Goal: Information Seeking & Learning: Learn about a topic

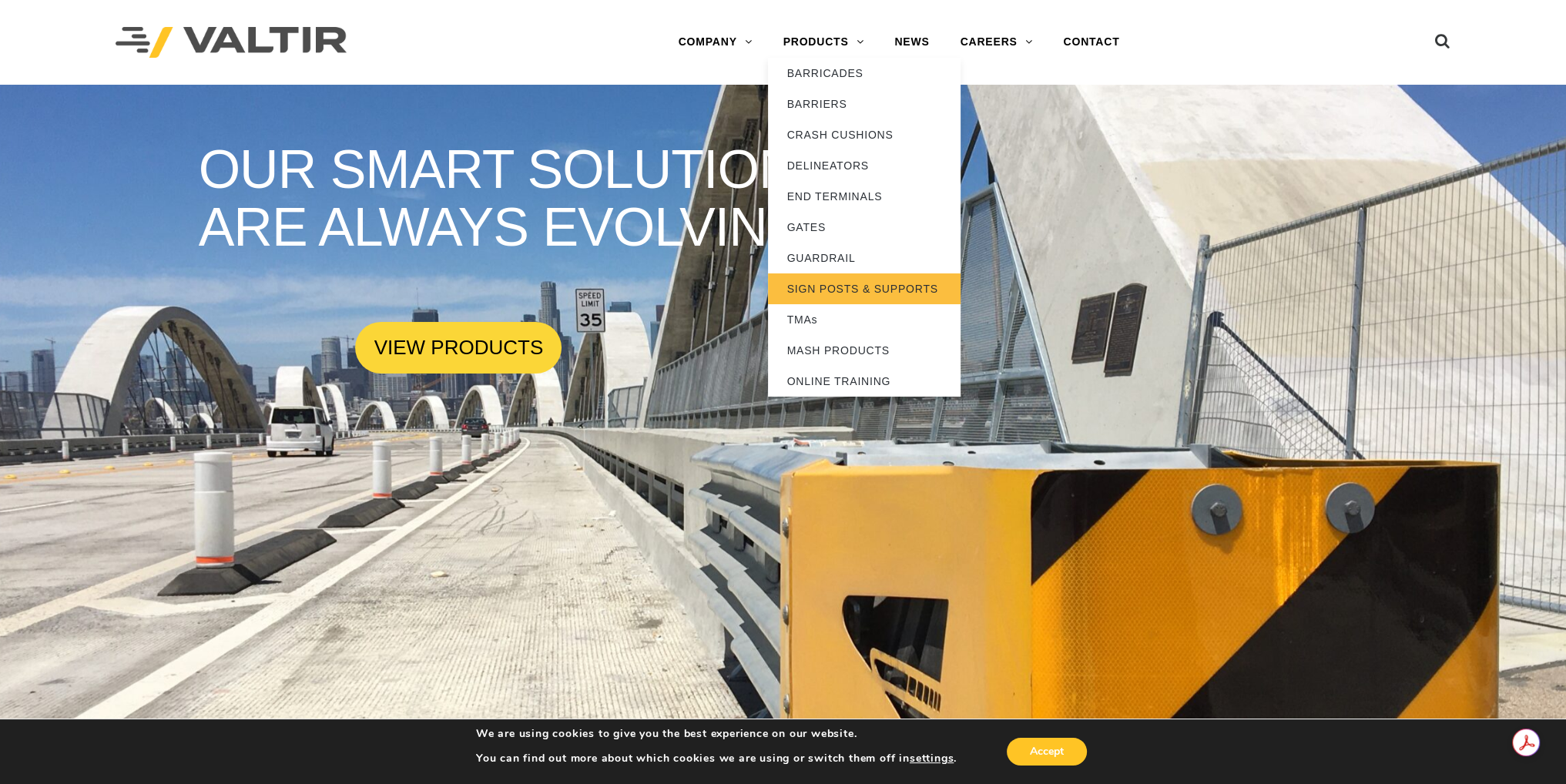
click at [861, 290] on link "SIGN POSTS & SUPPORTS" at bounding box center [864, 289] width 192 height 31
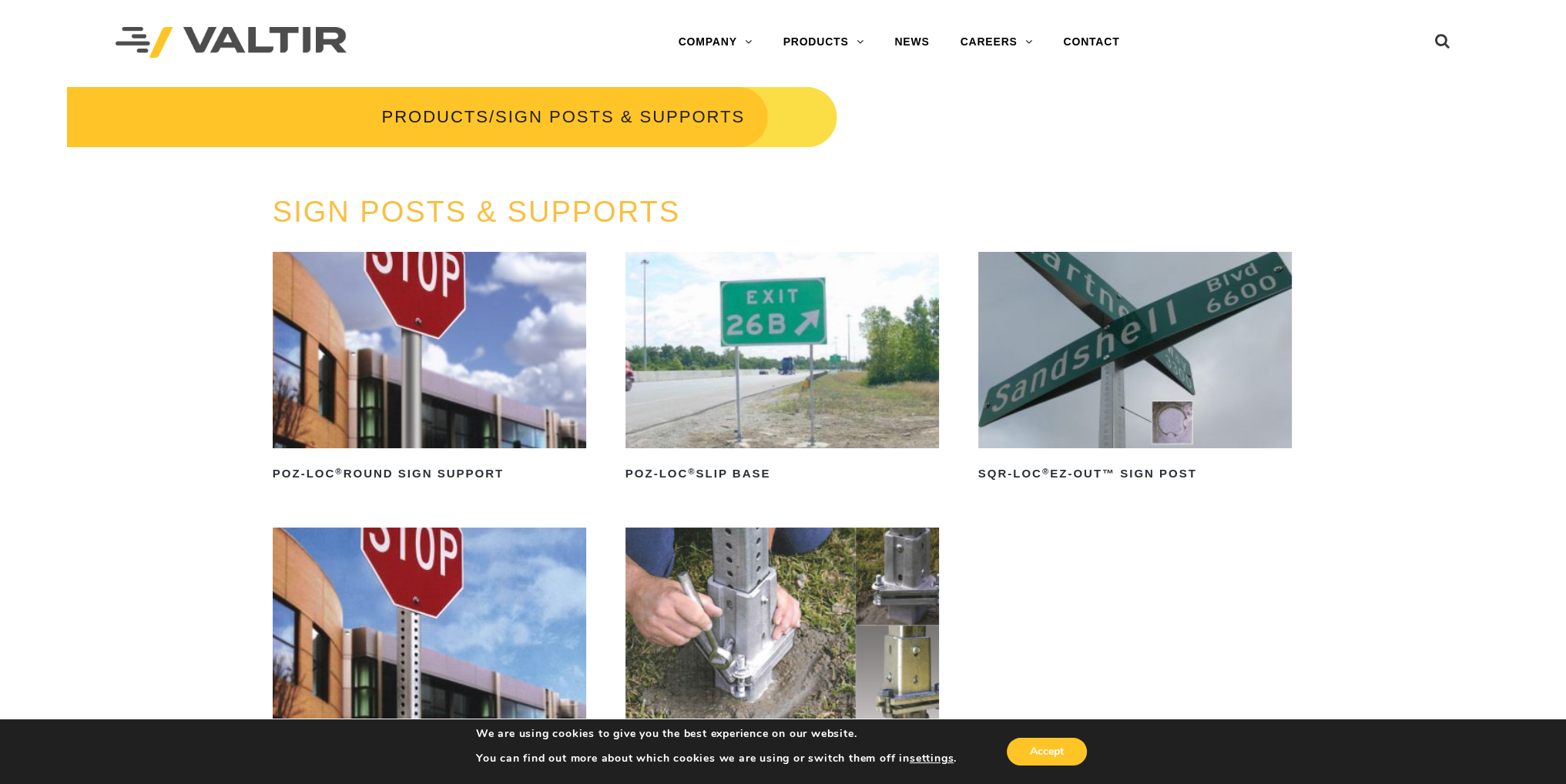
click at [1149, 394] on img at bounding box center [1134, 350] width 314 height 196
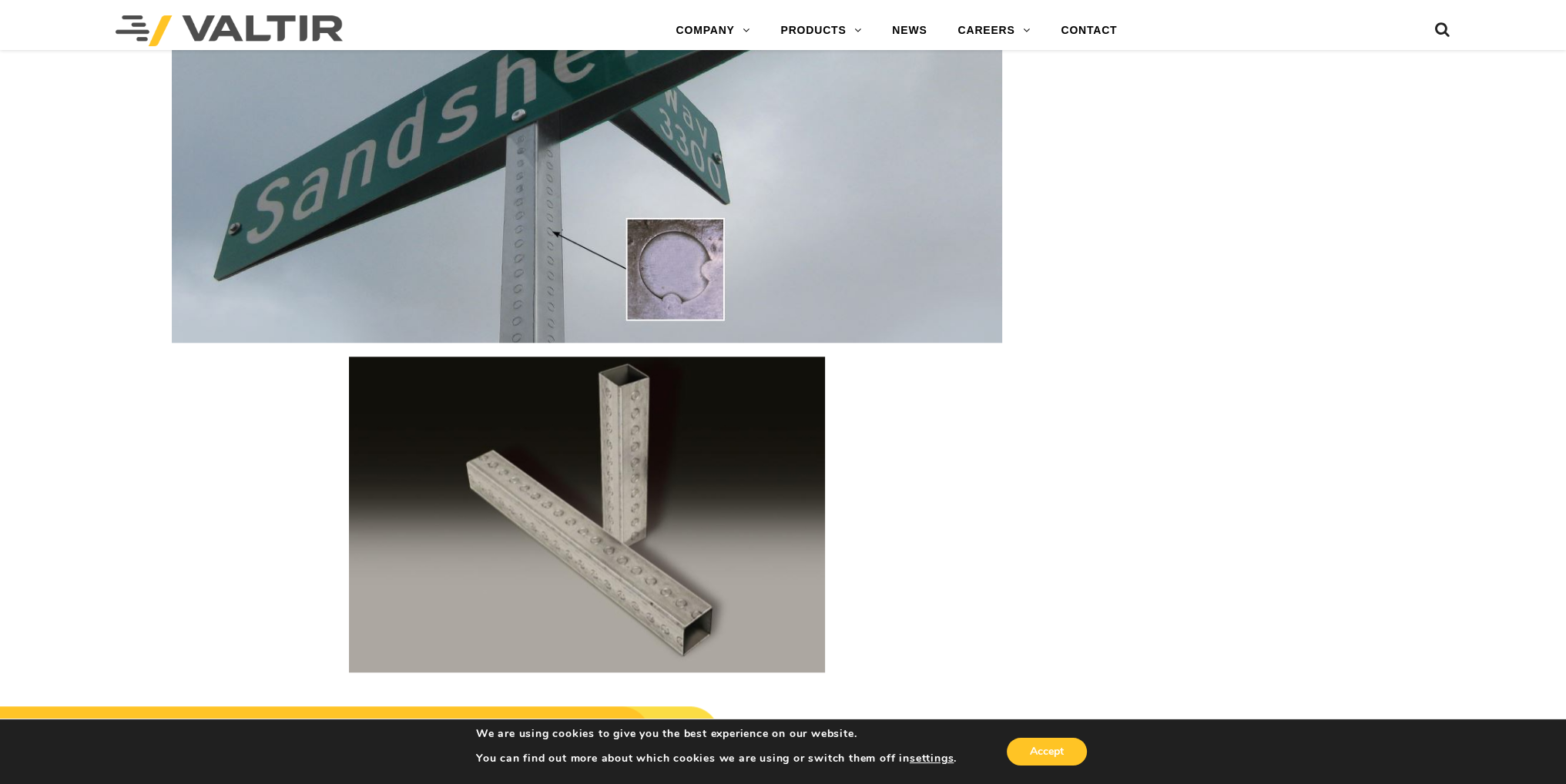
scroll to position [2396, 0]
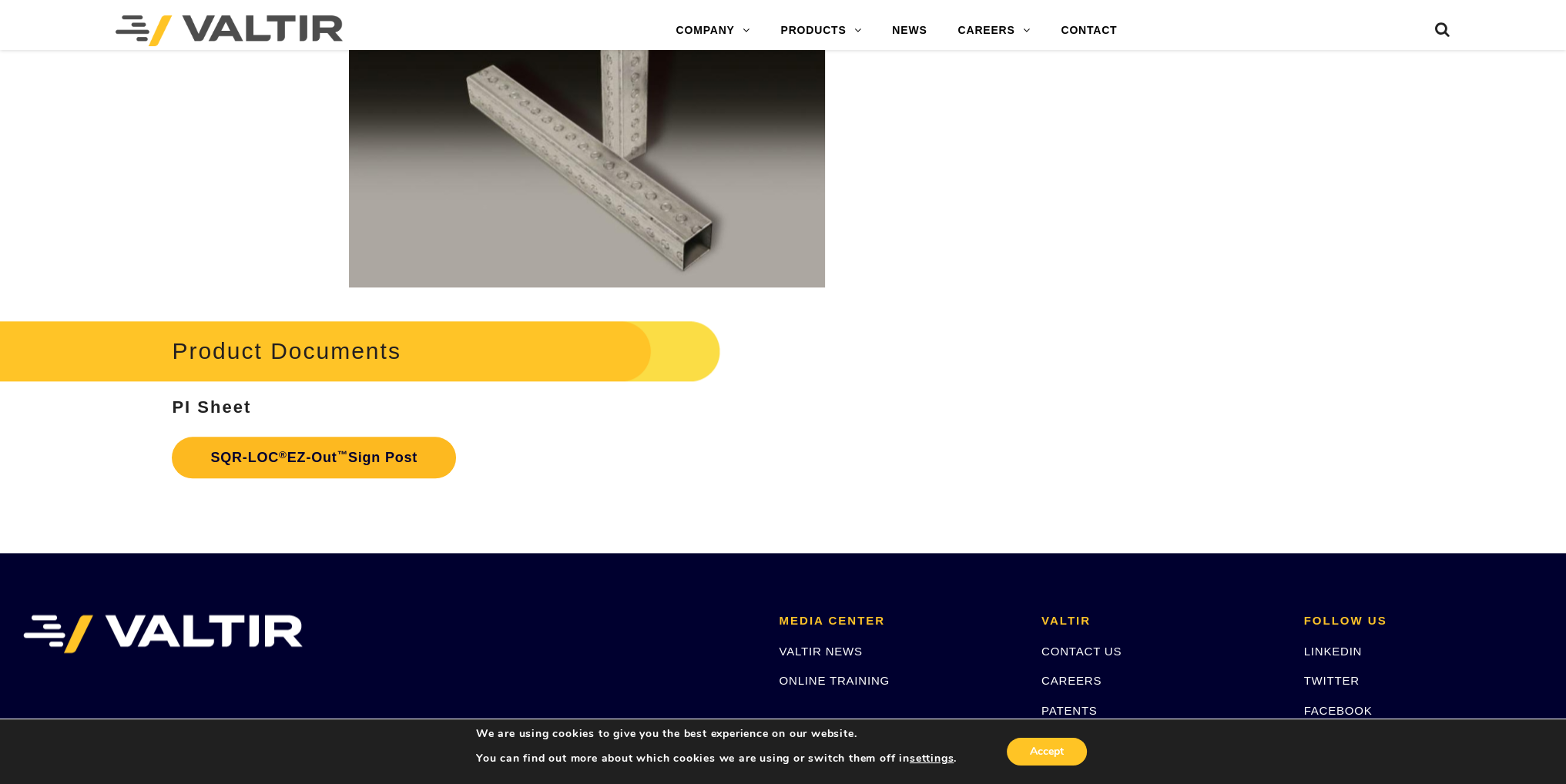
click at [382, 460] on link "SQR-LOC ® EZ-Out ™ Sign Post" at bounding box center [314, 457] width 284 height 42
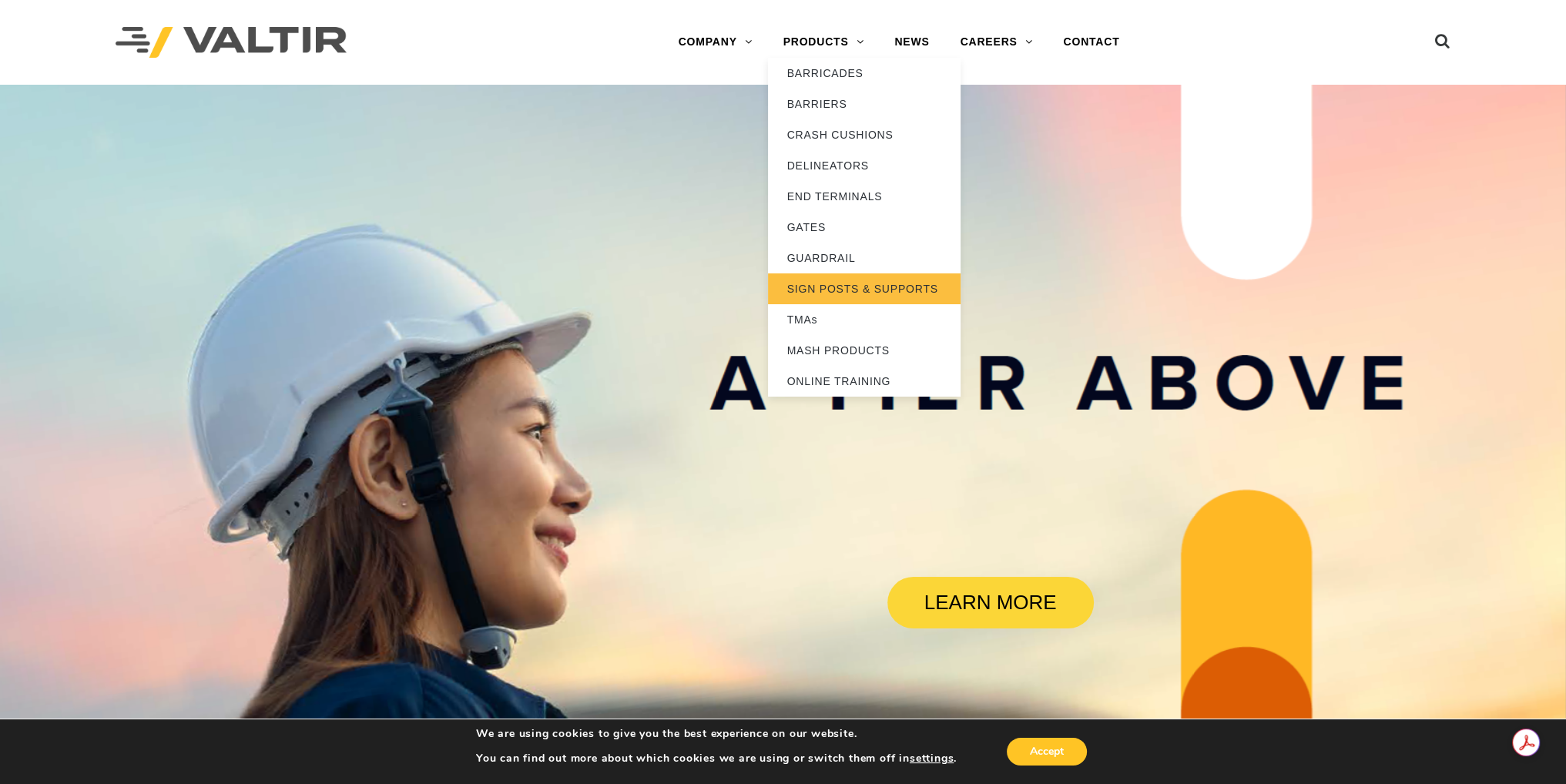
click at [870, 292] on link "SIGN POSTS & SUPPORTS" at bounding box center [864, 289] width 192 height 31
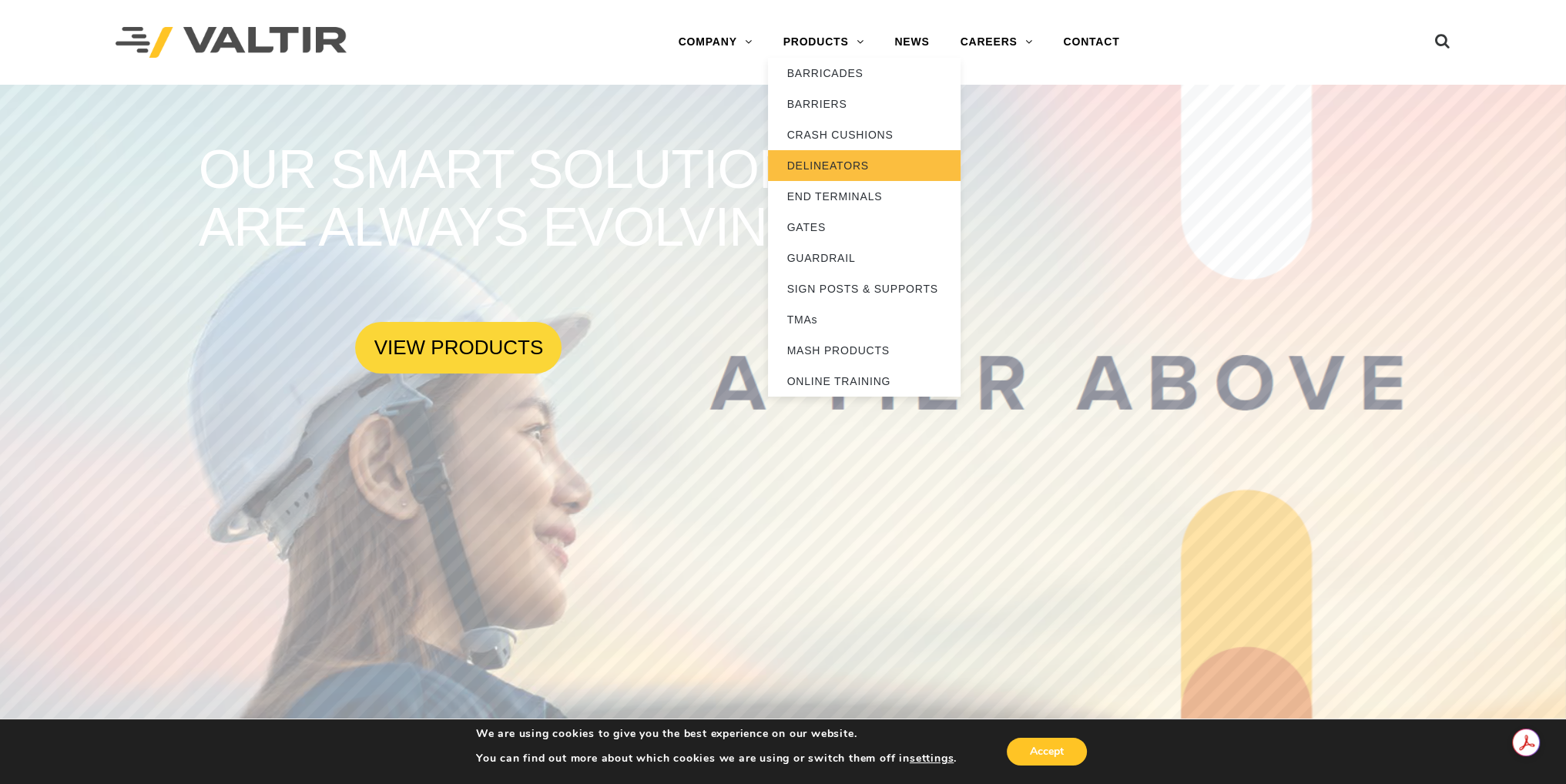
click at [857, 171] on link "DELINEATORS" at bounding box center [864, 166] width 192 height 31
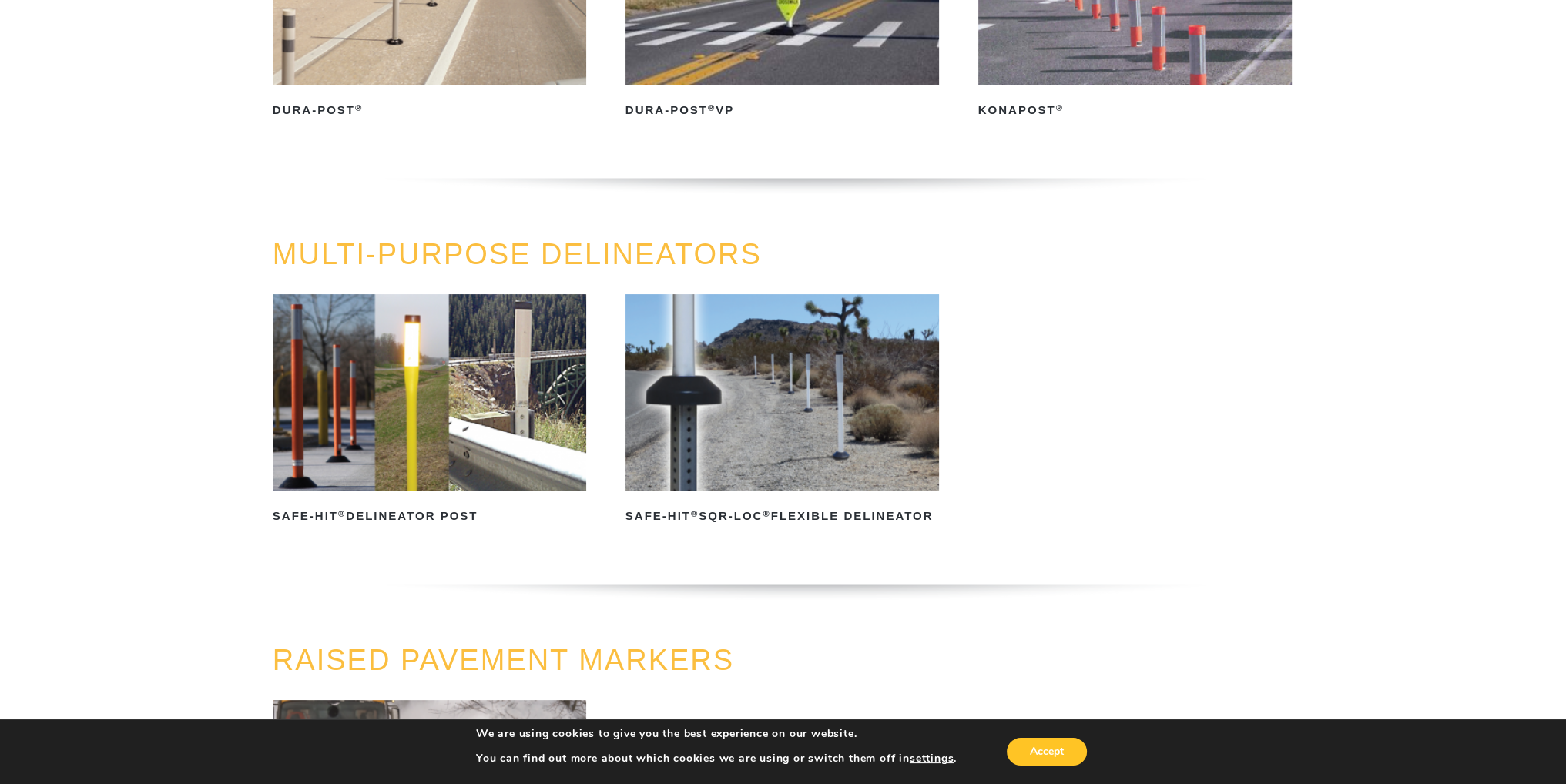
scroll to position [231, 0]
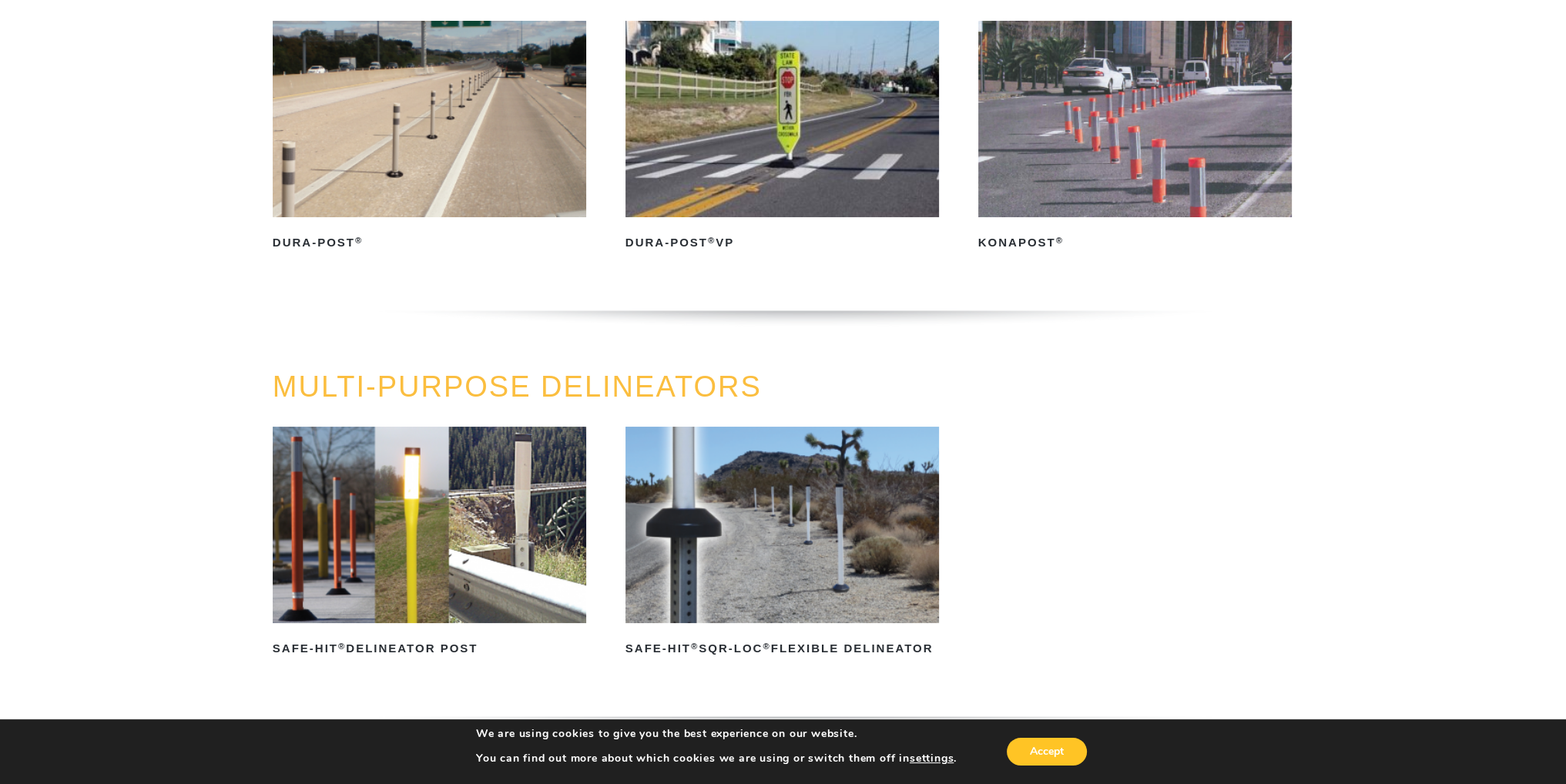
click at [459, 160] on img at bounding box center [429, 119] width 314 height 196
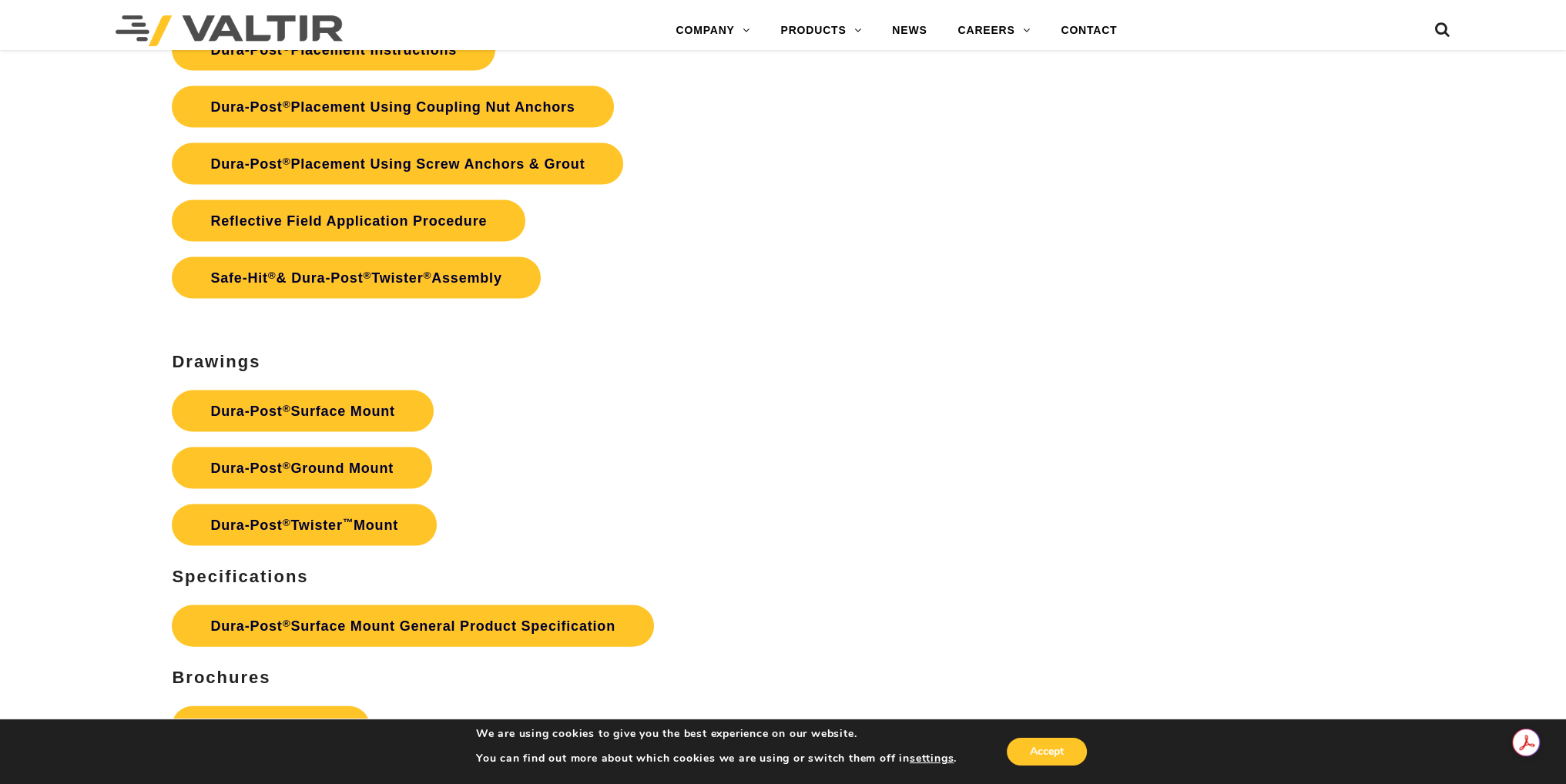
scroll to position [4465, 0]
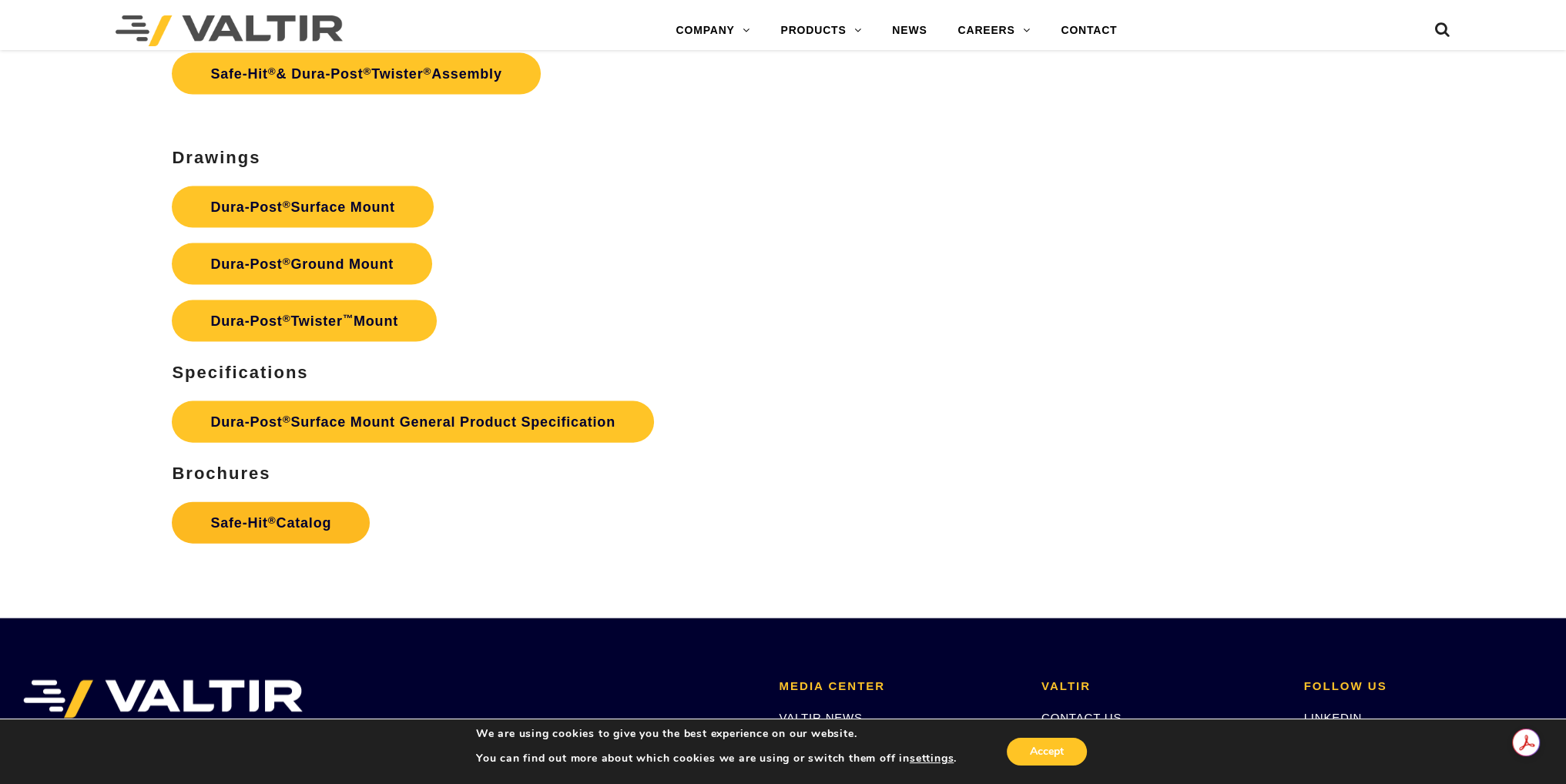
click at [234, 516] on link "Safe-Hit ® Catalog" at bounding box center [271, 523] width 198 height 42
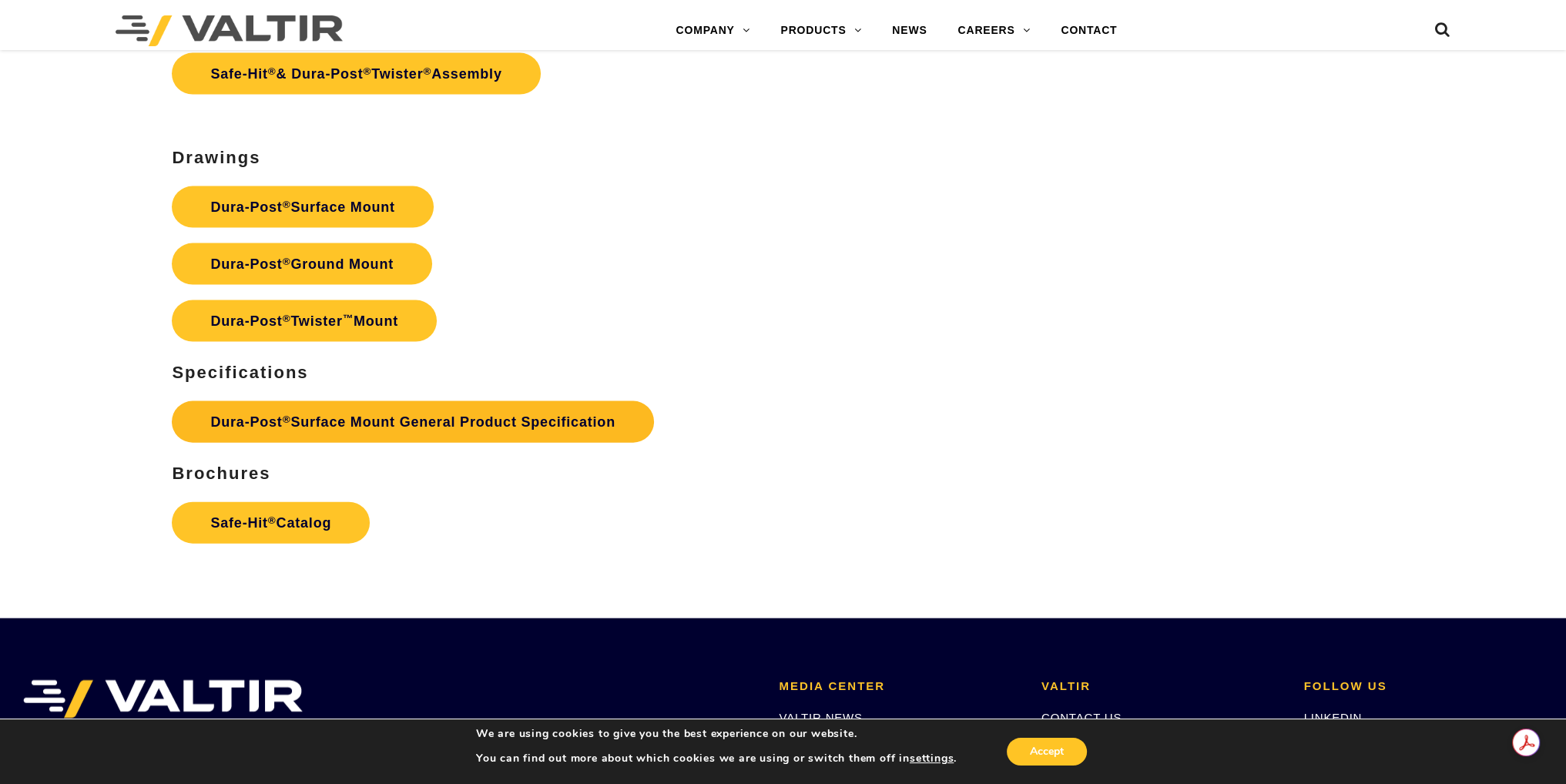
click at [324, 406] on link "Dura-Post ® Surface Mount General Product Specification" at bounding box center [412, 422] width 481 height 42
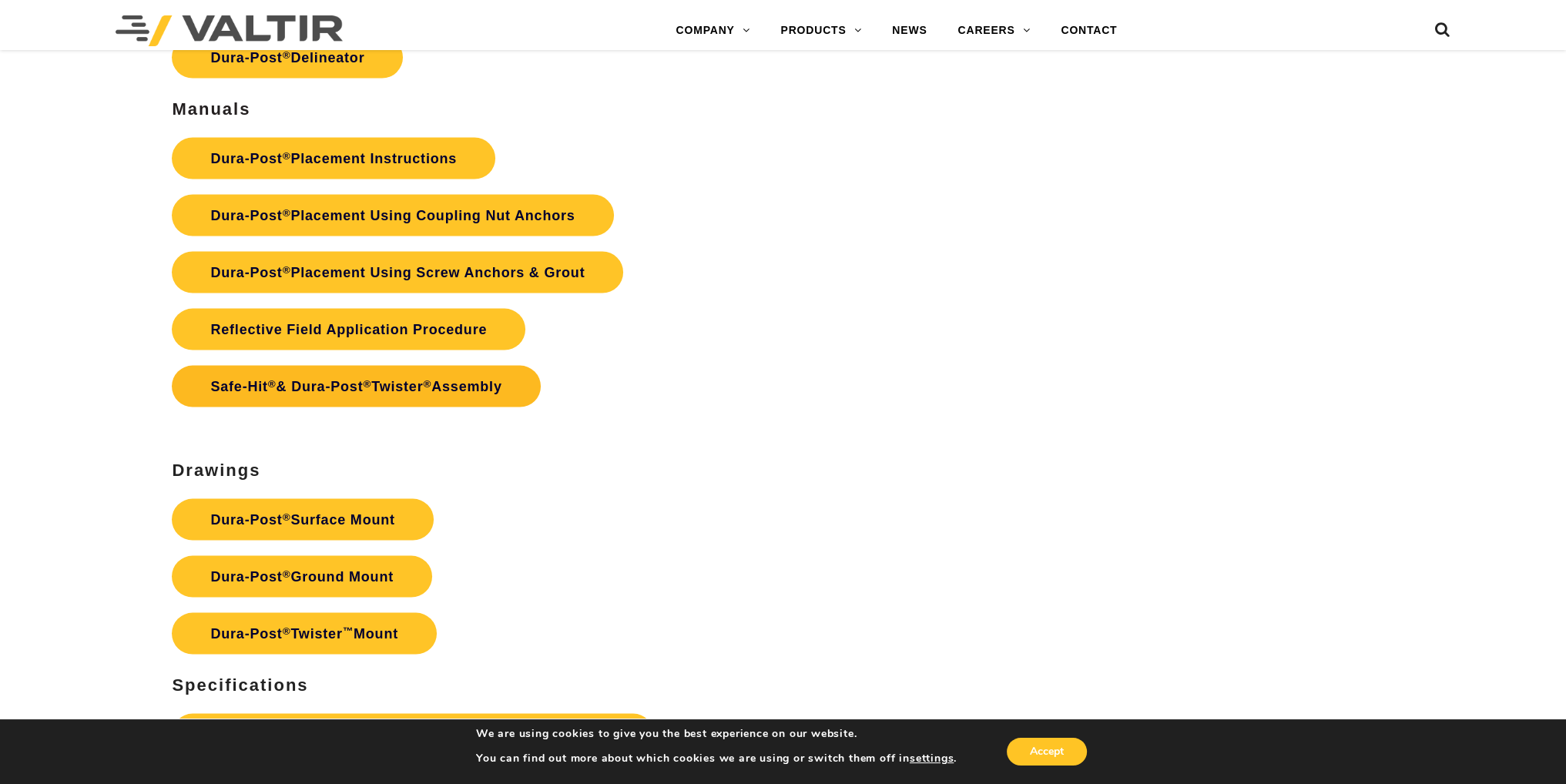
scroll to position [4080, 0]
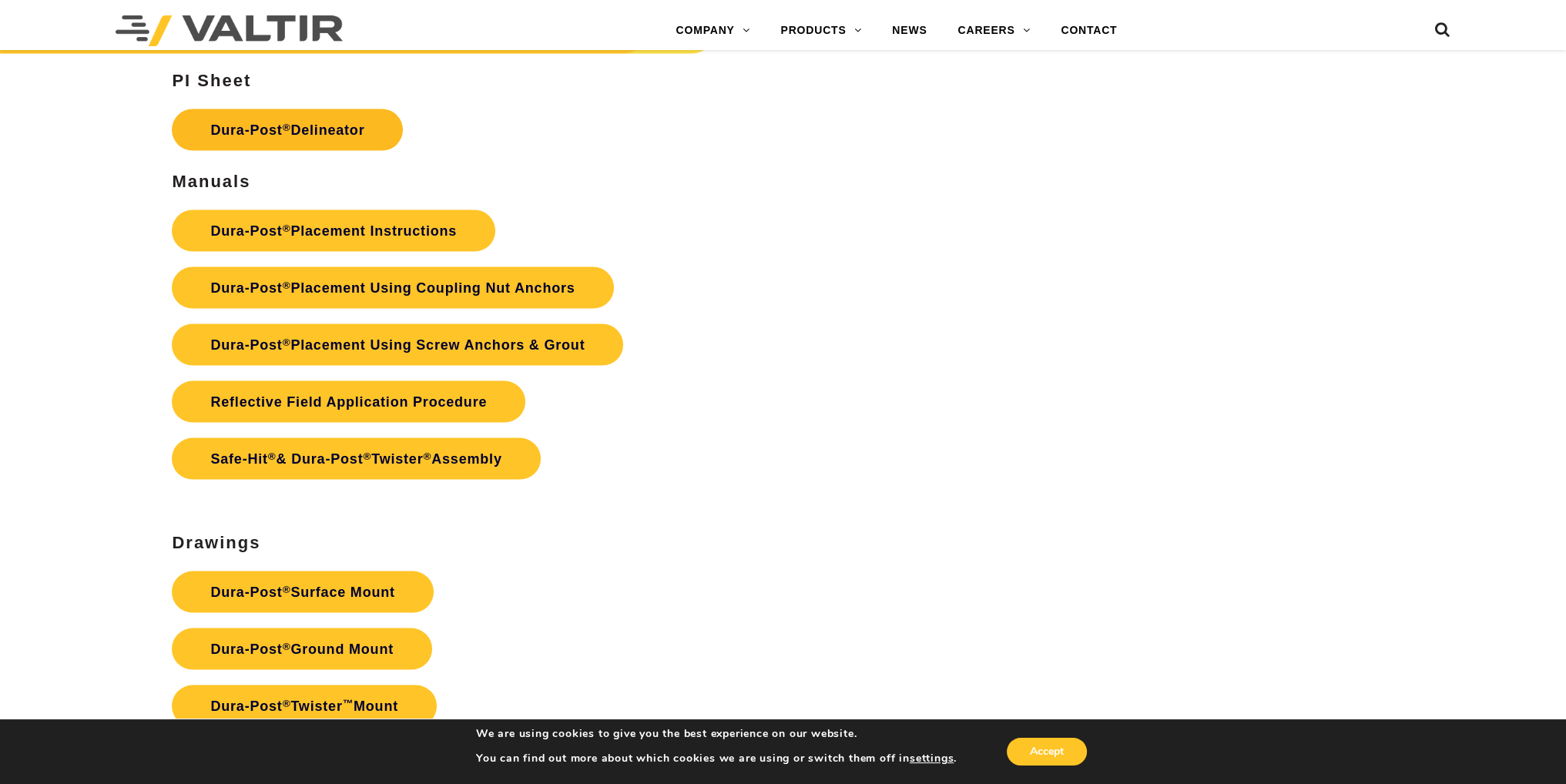
click at [273, 133] on link "Dura-Post ® Delineator" at bounding box center [288, 130] width 231 height 42
